Goal: Information Seeking & Learning: Find specific fact

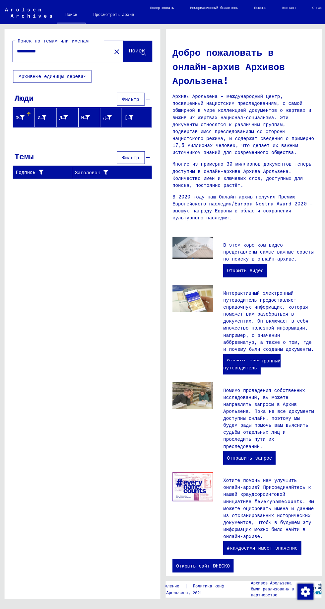
click at [87, 52] on input "**********" at bounding box center [60, 50] width 86 height 7
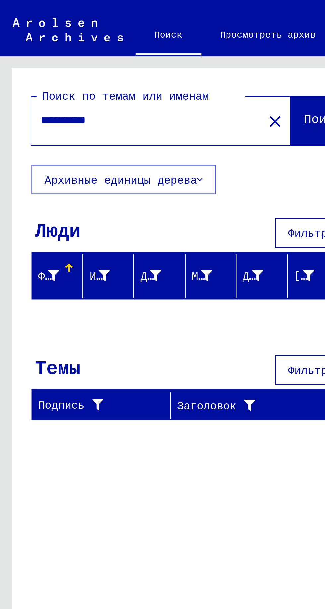
click at [61, 53] on input "**********" at bounding box center [60, 50] width 86 height 7
click at [132, 50] on font "Поиск" at bounding box center [137, 50] width 16 height 7
click at [82, 54] on input "**********" at bounding box center [60, 50] width 86 height 7
click at [132, 53] on font "Поиск" at bounding box center [137, 50] width 16 height 7
click at [77, 52] on input "**********" at bounding box center [60, 50] width 86 height 7
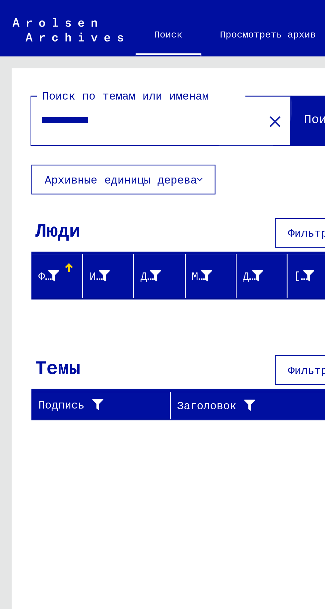
click at [129, 54] on font "Поиск" at bounding box center [137, 50] width 16 height 7
click at [56, 51] on input "**********" at bounding box center [60, 50] width 86 height 7
type input "*"
click at [35, 51] on input "text" at bounding box center [60, 50] width 86 height 7
click at [133, 51] on font "Поиск" at bounding box center [137, 50] width 16 height 7
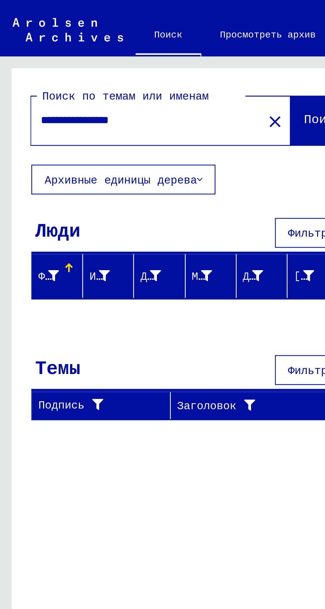
scroll to position [33, 0]
click at [23, 114] on font "Фамилия" at bounding box center [26, 117] width 20 height 6
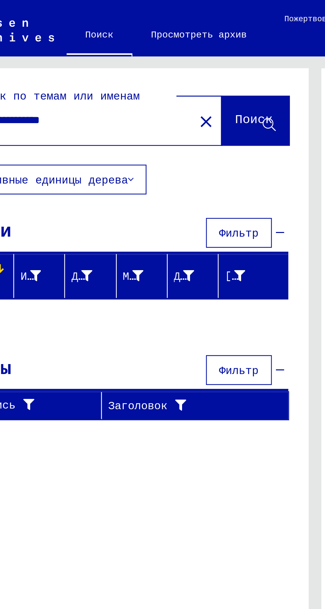
click at [107, 97] on font "Фильтр" at bounding box center [101, 99] width 17 height 6
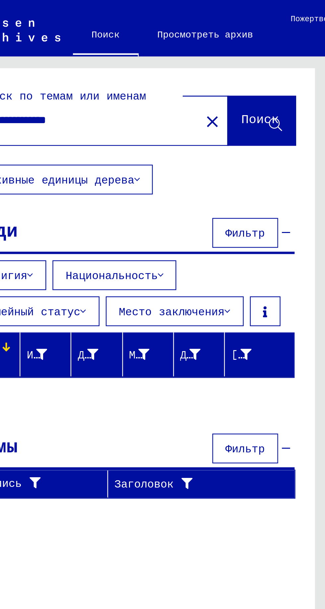
scroll to position [10, 29]
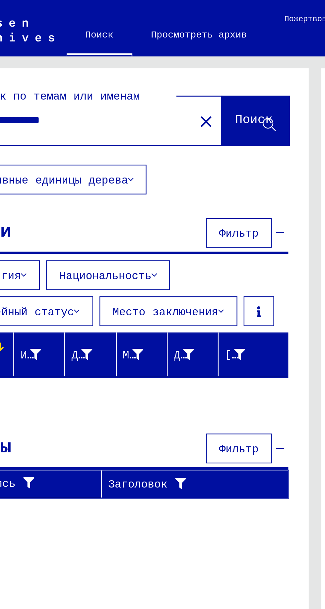
click at [103, 187] on font "Фильтр" at bounding box center [101, 190] width 17 height 6
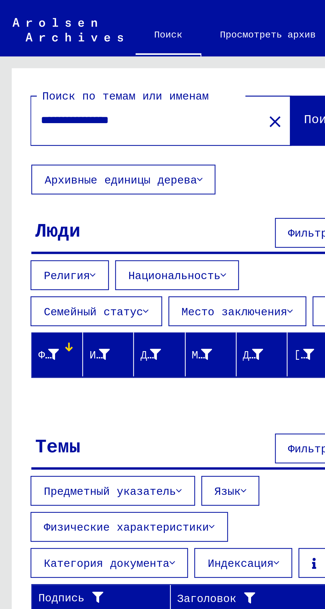
scroll to position [33, 0]
click at [61, 52] on input "**********" at bounding box center [60, 50] width 86 height 7
type input "*"
type input "**********"
click at [135, 50] on font "Поиск" at bounding box center [137, 50] width 16 height 7
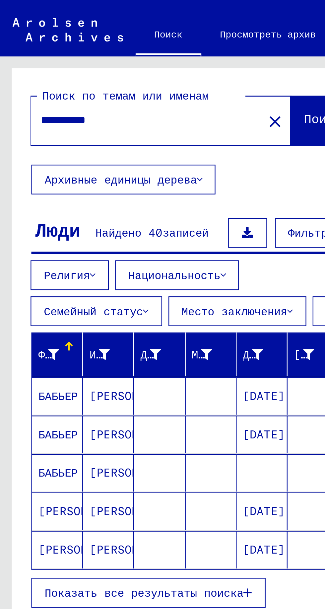
click at [82, 114] on font "Национальность" at bounding box center [73, 117] width 39 height 6
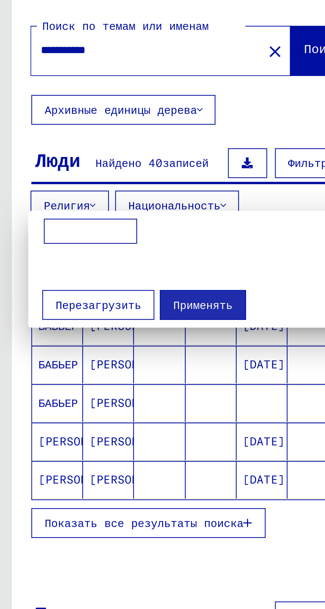
click at [43, 124] on input at bounding box center [39, 127] width 40 height 11
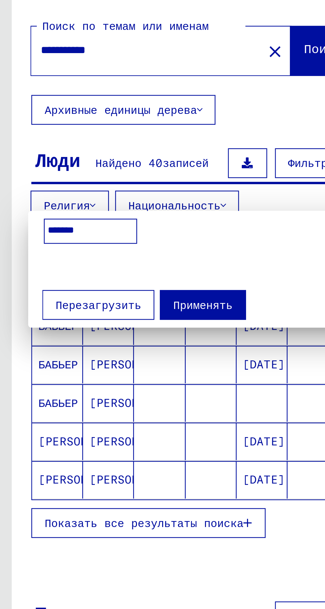
type input "********"
click at [89, 157] on font "Применять" at bounding box center [85, 159] width 25 height 6
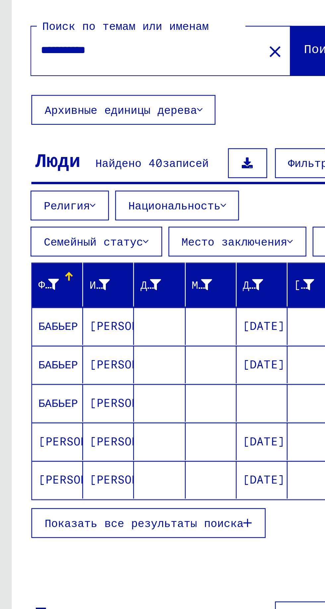
click at [28, 166] on font "БАБЬЕР" at bounding box center [24, 168] width 17 height 6
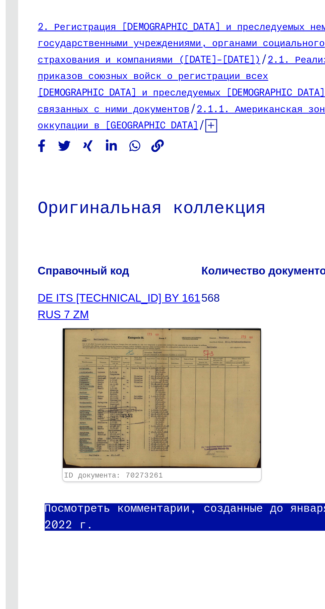
click at [238, 192] on img at bounding box center [226, 198] width 84 height 59
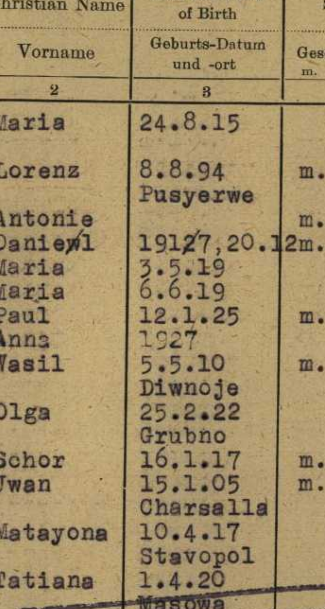
click at [103, 287] on img at bounding box center [163, 287] width 260 height 543
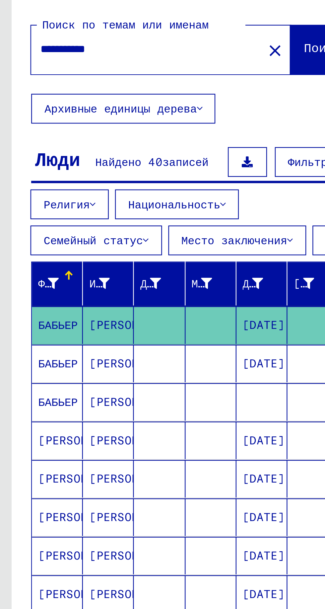
click at [27, 218] on font "[PERSON_NAME]" at bounding box center [35, 216] width 39 height 6
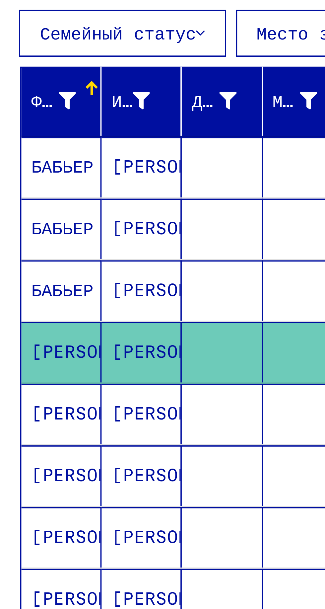
scroll to position [58, 0]
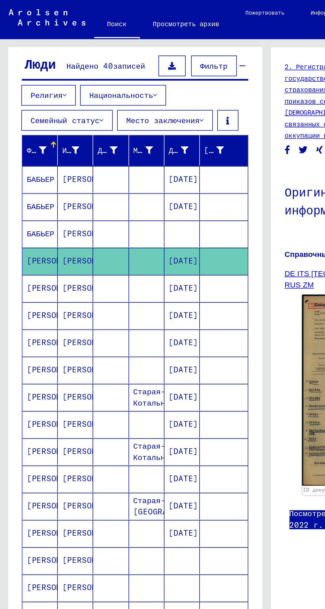
click at [29, 234] on mat-cell "[PERSON_NAME]" at bounding box center [25, 242] width 22 height 16
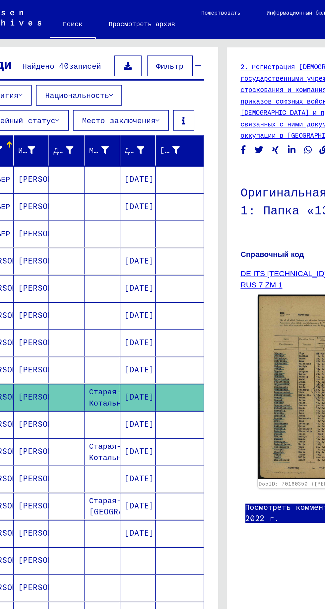
scroll to position [13, 29]
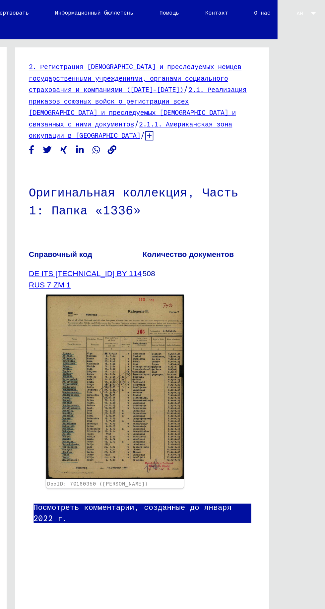
click at [195, 226] on img at bounding box center [197, 236] width 84 height 113
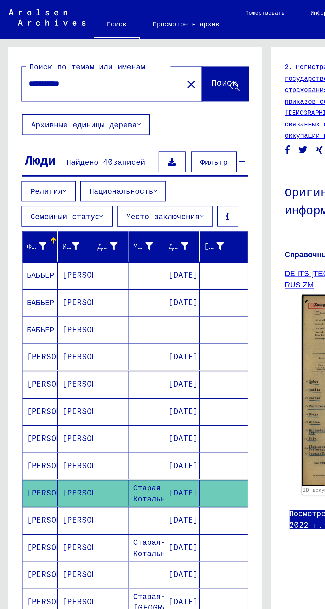
click at [61, 53] on input "**********" at bounding box center [62, 50] width 90 height 7
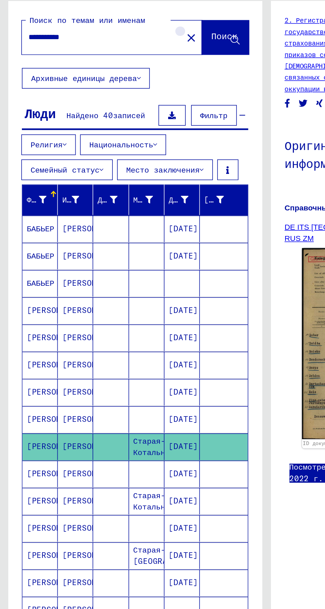
click at [113, 54] on mat-icon "close" at bounding box center [117, 51] width 8 height 8
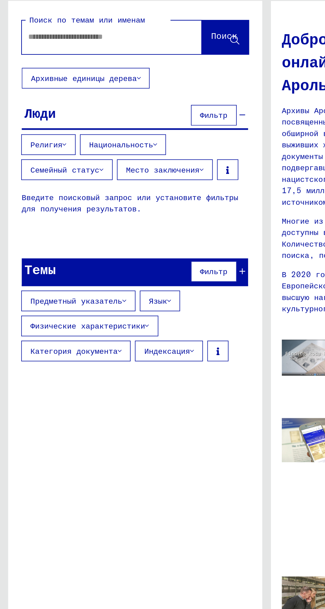
click at [30, 52] on input "text" at bounding box center [60, 50] width 86 height 7
type input "**********"
click at [133, 59] on button "Поиск" at bounding box center [137, 51] width 29 height 21
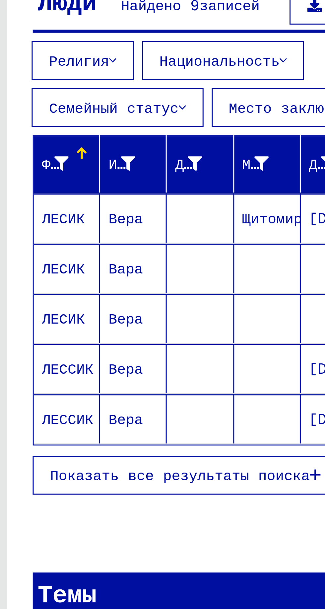
scroll to position [1, 0]
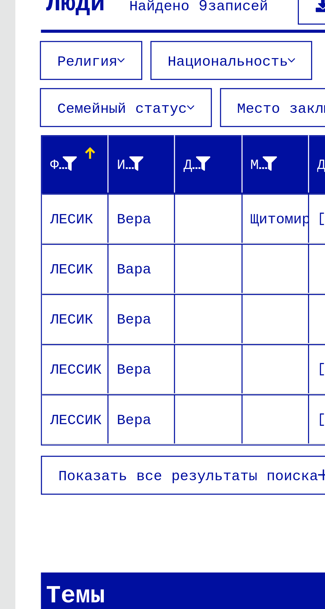
click at [24, 168] on font "ЛЕСИК" at bounding box center [23, 168] width 14 height 6
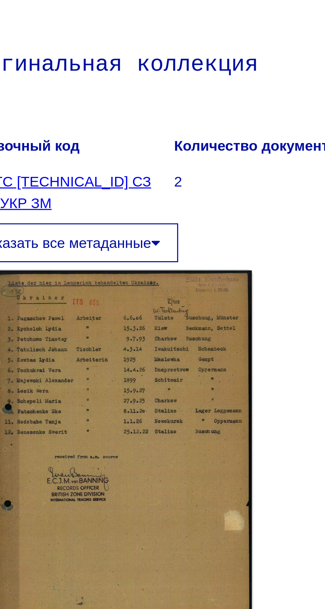
scroll to position [1, 5]
click at [229, 241] on img at bounding box center [222, 244] width 84 height 118
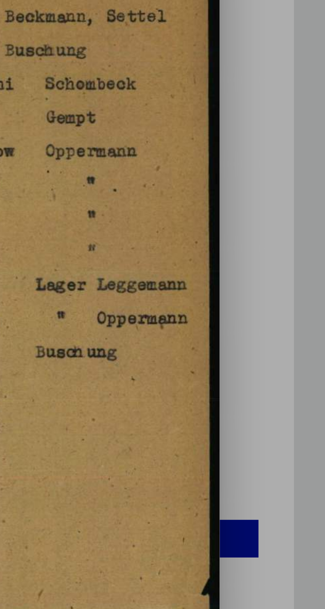
scroll to position [0, 0]
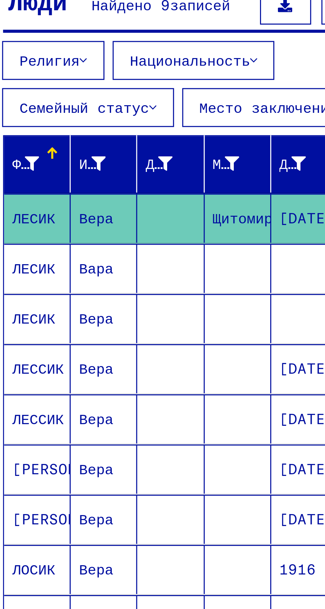
scroll to position [1, 8]
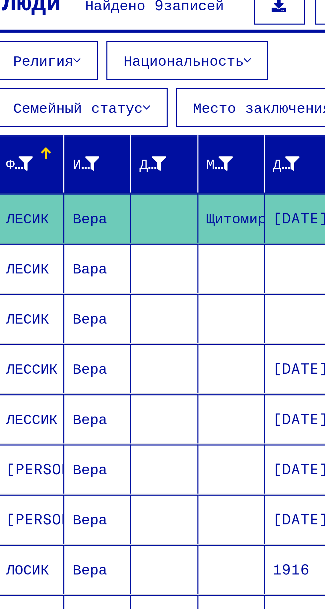
click at [18, 201] on font "ЛЕСИК" at bounding box center [16, 200] width 14 height 6
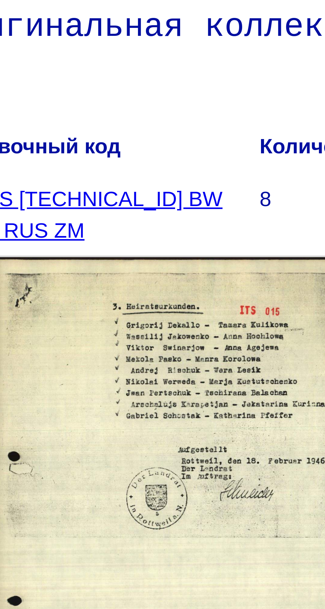
scroll to position [17, 29]
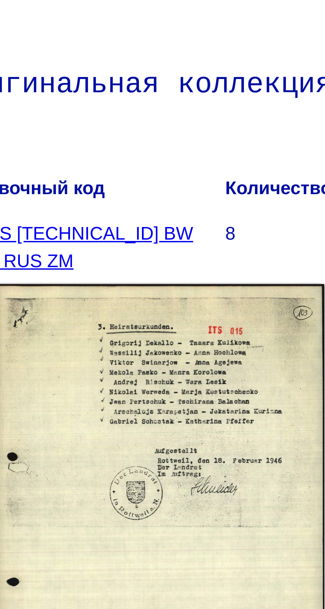
click at [201, 153] on font "DE ITS [TECHNICAL_ID] BW 030 5 RUS ZM" at bounding box center [174, 159] width 61 height 12
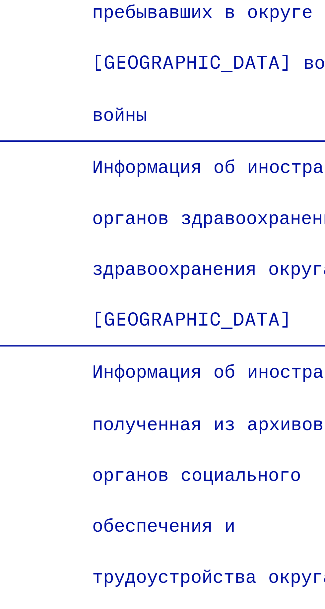
scroll to position [1597, 0]
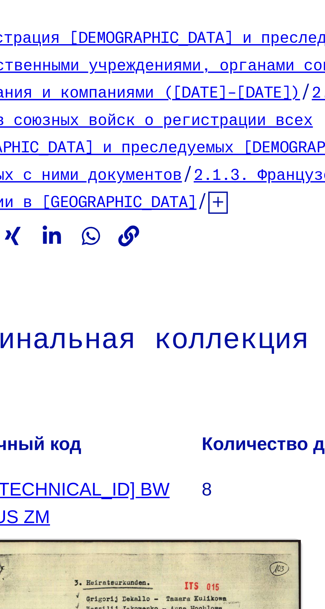
scroll to position [0, 17]
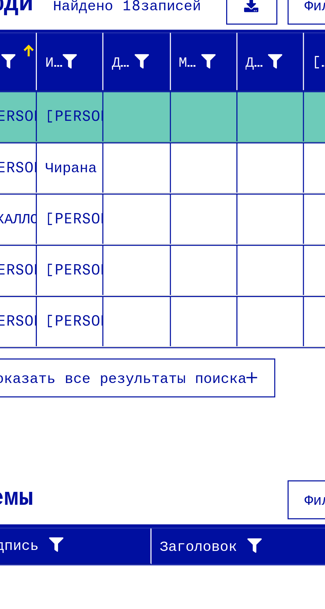
type input "**********"
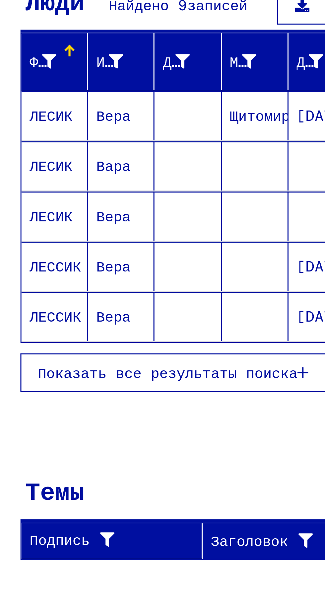
click at [26, 152] on font "ЛЕСИК" at bounding box center [23, 151] width 14 height 6
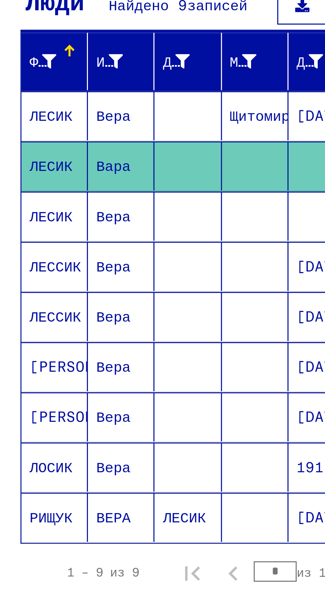
click at [25, 185] on font "ЛЕССИК" at bounding box center [24, 183] width 17 height 6
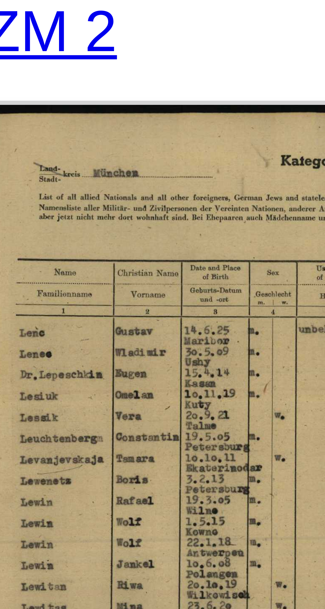
scroll to position [11, 0]
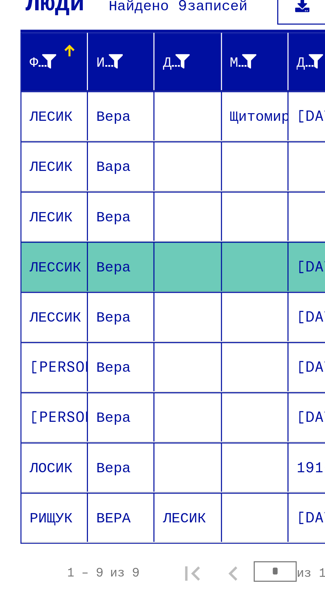
click at [19, 213] on font "[PERSON_NAME]" at bounding box center [35, 216] width 39 height 6
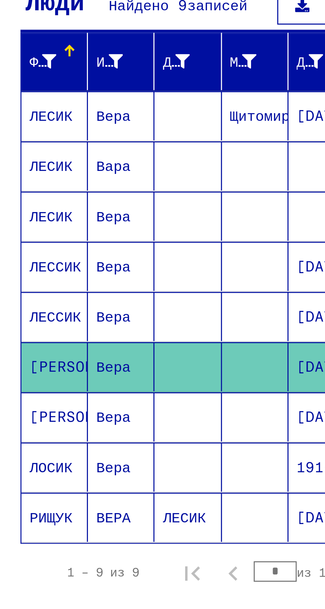
click at [22, 267] on mat-cell "РИЩУК" at bounding box center [25, 265] width 22 height 16
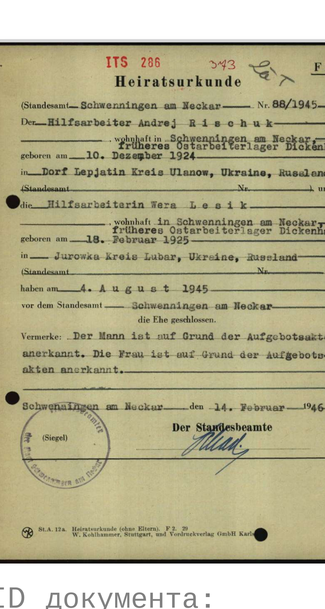
scroll to position [0, 23]
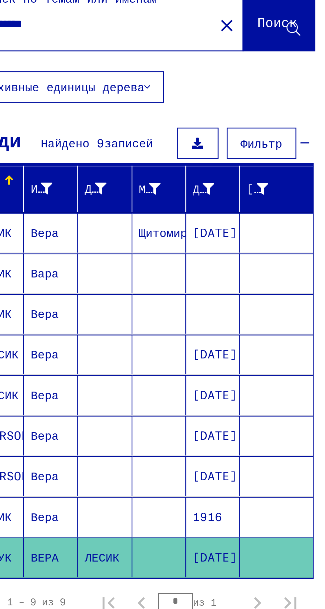
scroll to position [33, 25]
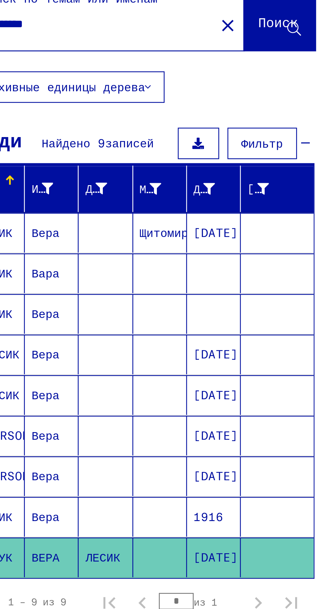
click at [70, 279] on input "*" at bounding box center [71, 282] width 14 height 7
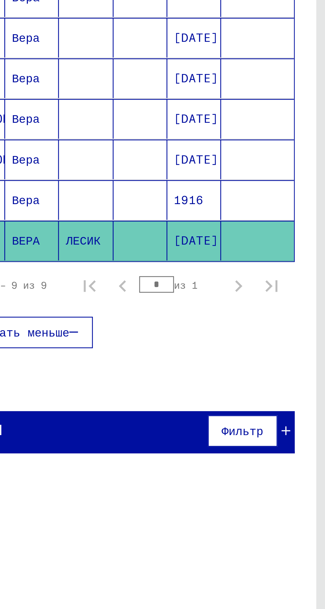
scroll to position [33, 9]
click at [88, 279] on input "**" at bounding box center [87, 282] width 14 height 7
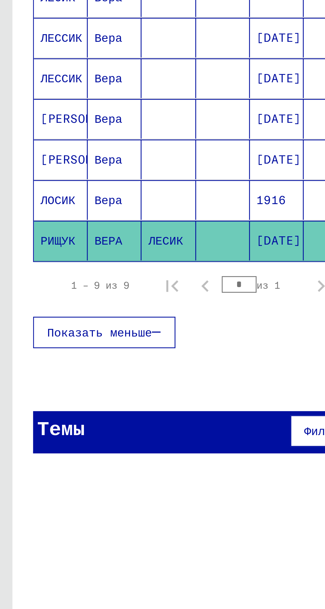
scroll to position [33, 0]
click at [92, 279] on input "*" at bounding box center [96, 282] width 14 height 7
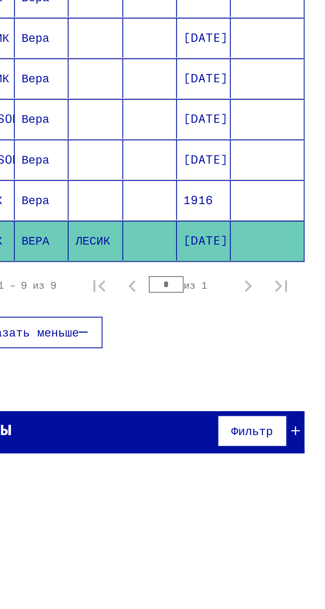
type input "*"
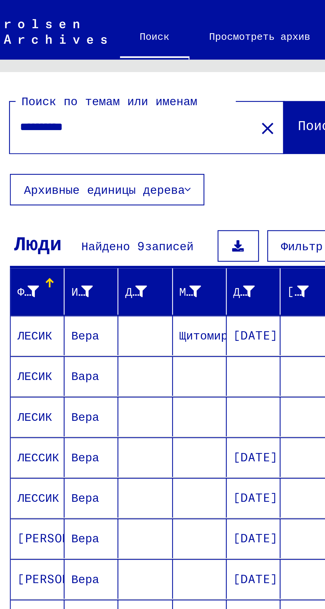
scroll to position [0, 0]
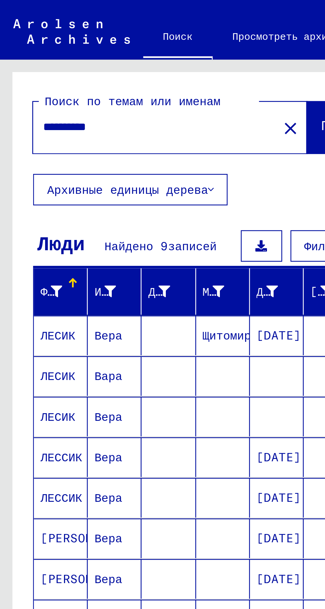
click at [22, 167] on font "ЛЕСИК" at bounding box center [23, 167] width 14 height 6
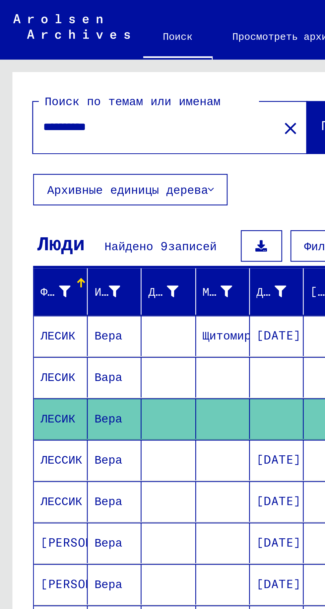
click at [19, 150] on font "ЛЕСИК" at bounding box center [23, 151] width 14 height 6
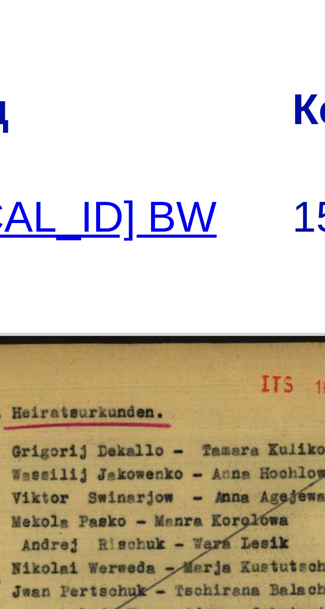
scroll to position [15, 6]
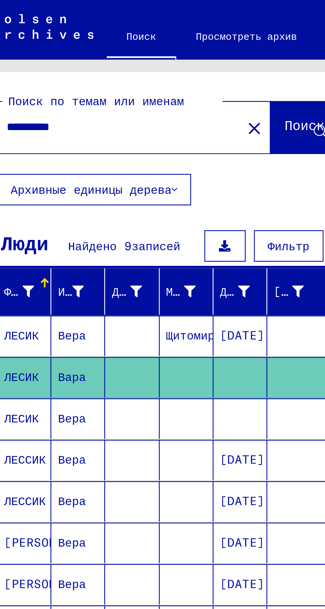
scroll to position [15, 4]
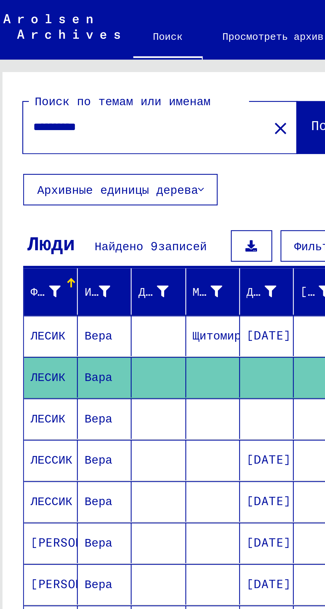
click at [14, 165] on font "ЛЕСИК" at bounding box center [19, 168] width 14 height 6
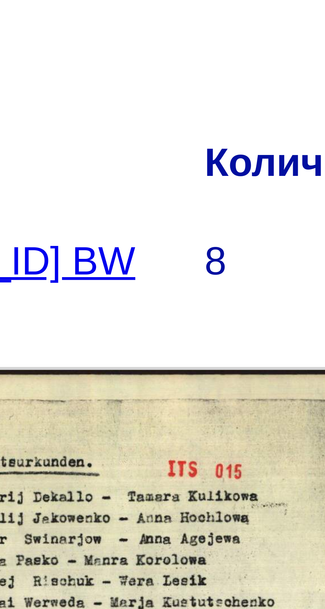
scroll to position [33, 0]
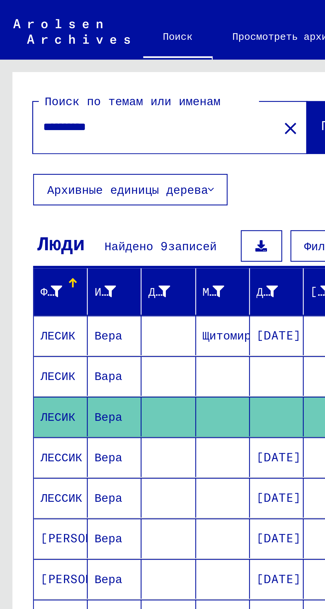
click at [21, 240] on mat-cell "ЛОСИК" at bounding box center [25, 248] width 22 height 16
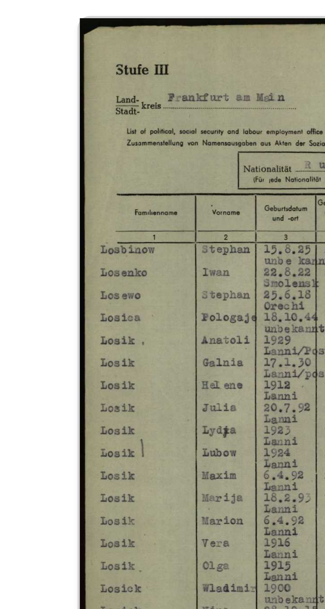
scroll to position [21, 29]
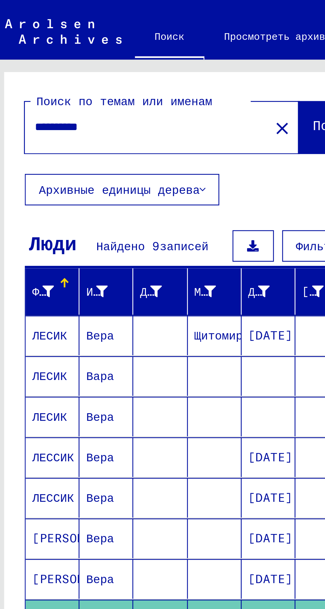
scroll to position [21, 0]
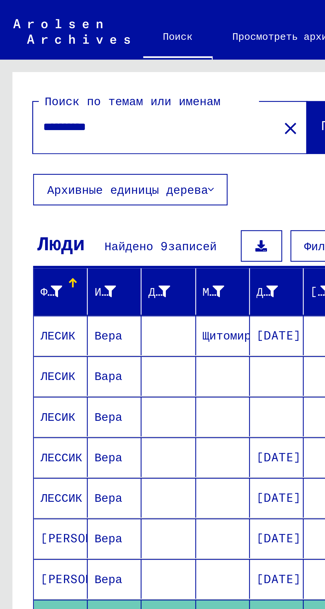
click at [14, 126] on mat-cell "ЛЕСИК" at bounding box center [25, 134] width 22 height 16
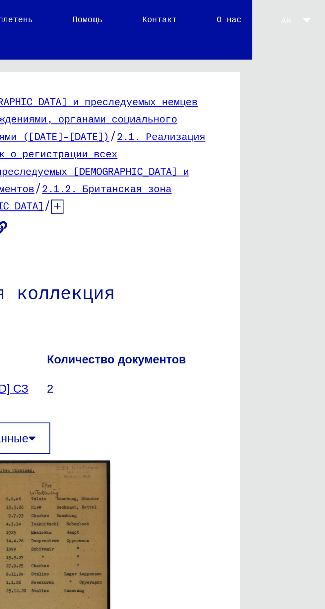
scroll to position [21, 0]
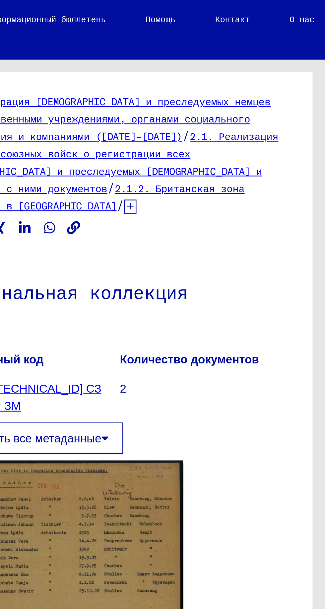
click at [211, 207] on img at bounding box center [226, 244] width 84 height 118
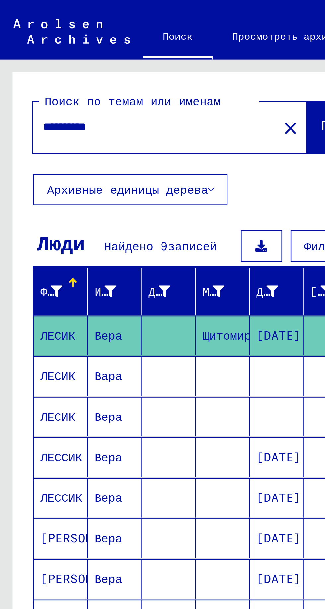
scroll to position [5, 0]
click at [58, 96] on font "Найдено 9" at bounding box center [55, 99] width 26 height 6
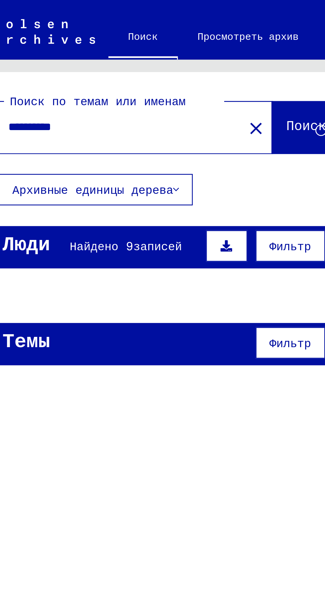
scroll to position [5, 21]
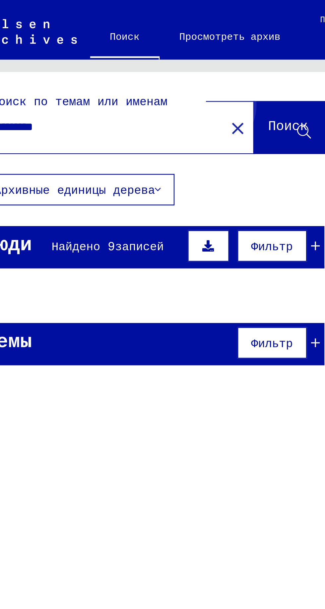
click at [108, 47] on font "Поиск" at bounding box center [116, 50] width 16 height 7
click at [108, 49] on span "Поиск" at bounding box center [116, 51] width 16 height 7
click at [108, 47] on font "Поиск" at bounding box center [116, 50] width 16 height 7
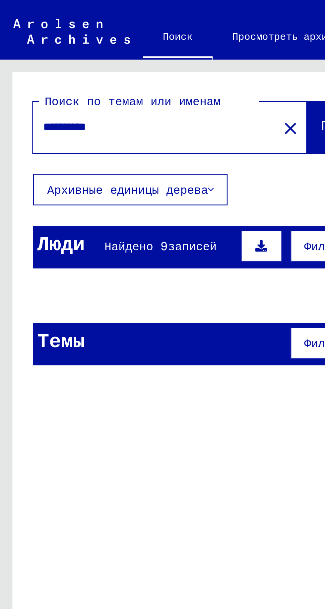
scroll to position [0, 3]
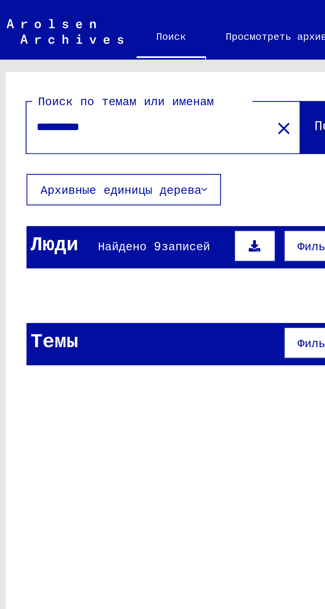
click at [20, 95] on font "Люди" at bounding box center [21, 97] width 19 height 10
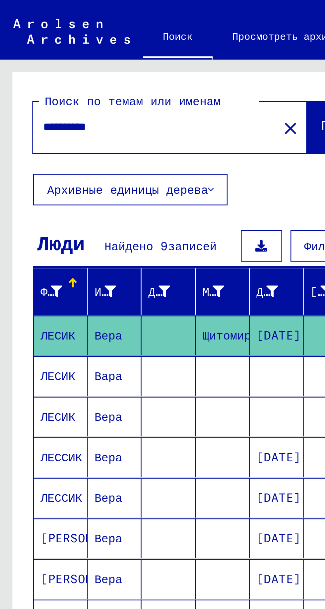
scroll to position [0, 0]
click at [78, 77] on font "Архивные единицы дерева" at bounding box center [51, 76] width 64 height 6
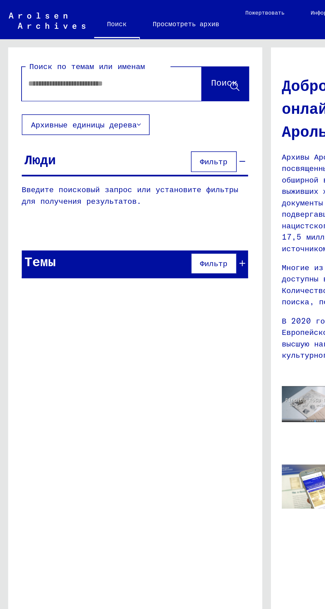
click at [26, 51] on input "text" at bounding box center [60, 50] width 86 height 7
type input "**********"
click at [129, 57] on button "Поиск" at bounding box center [137, 51] width 29 height 21
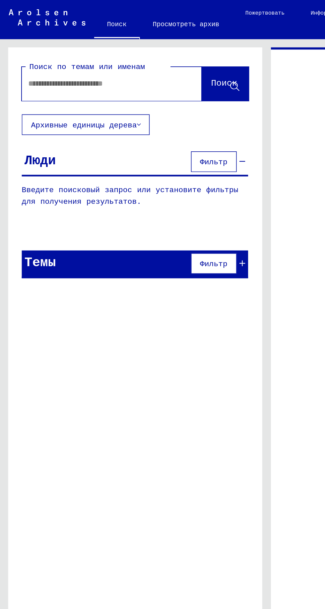
type input "**********"
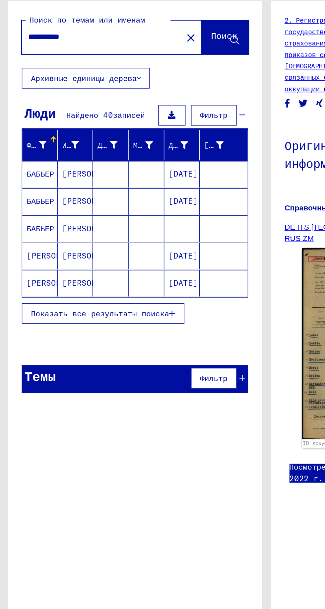
click at [33, 171] on mat-cell "БАБЬЕР" at bounding box center [25, 168] width 22 height 16
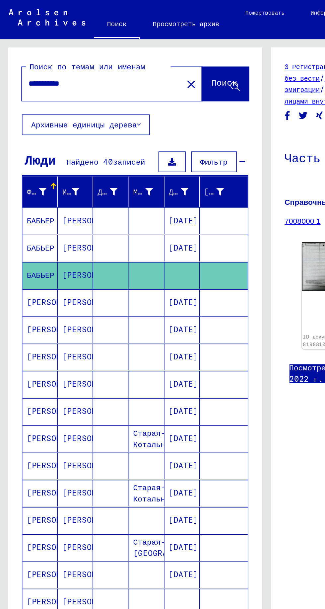
click at [136, 256] on mat-cell at bounding box center [136, 251] width 29 height 16
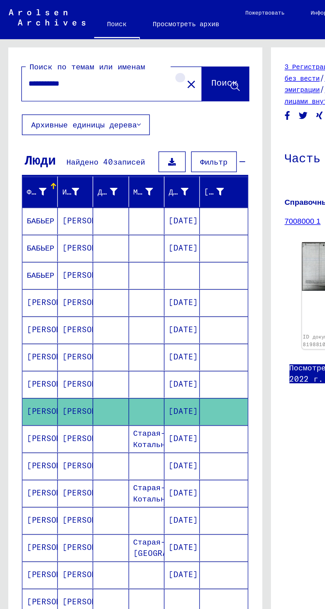
click at [111, 53] on button "close" at bounding box center [116, 50] width 13 height 13
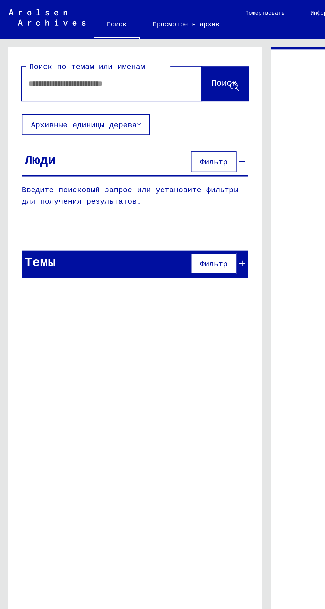
type input "**********"
